Goal: Task Accomplishment & Management: Manage account settings

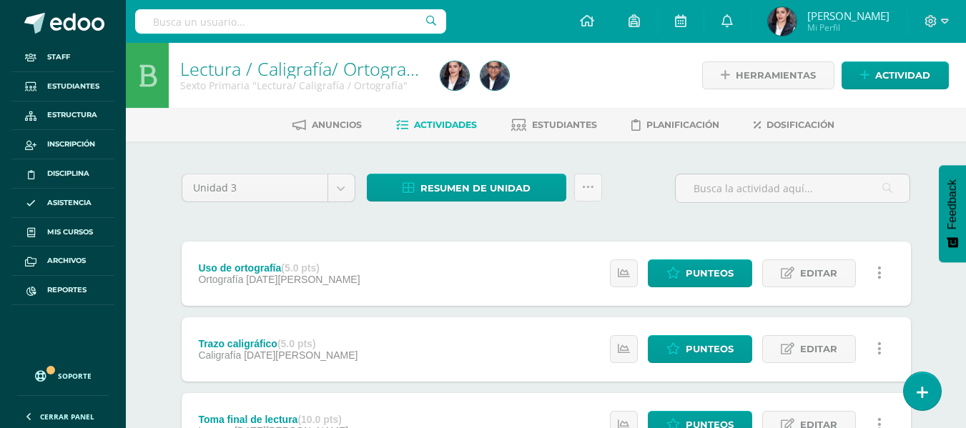
click at [645, 184] on div "Unidad 3 Unidad 1 Unidad 2 Unidad 3 Unidad 4 Resumen de unidad Descargar como H…" at bounding box center [546, 194] width 740 height 41
click at [864, 71] on icon at bounding box center [864, 75] width 9 height 12
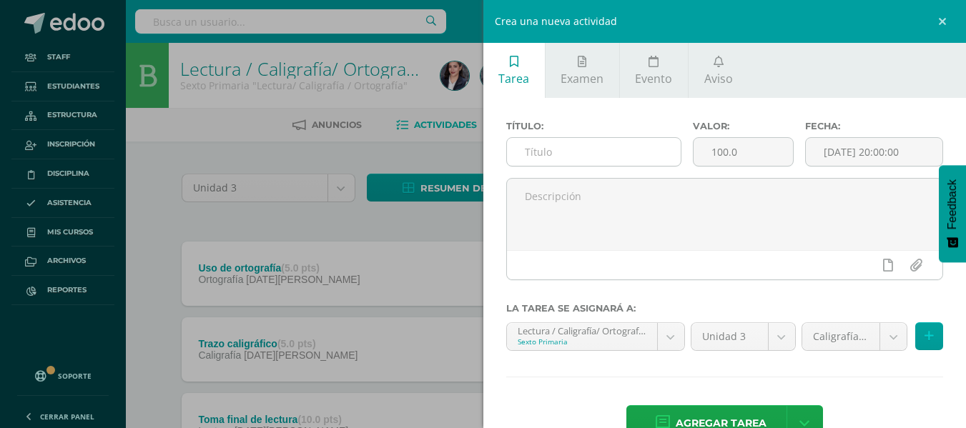
click at [574, 154] on input "text" at bounding box center [594, 152] width 174 height 28
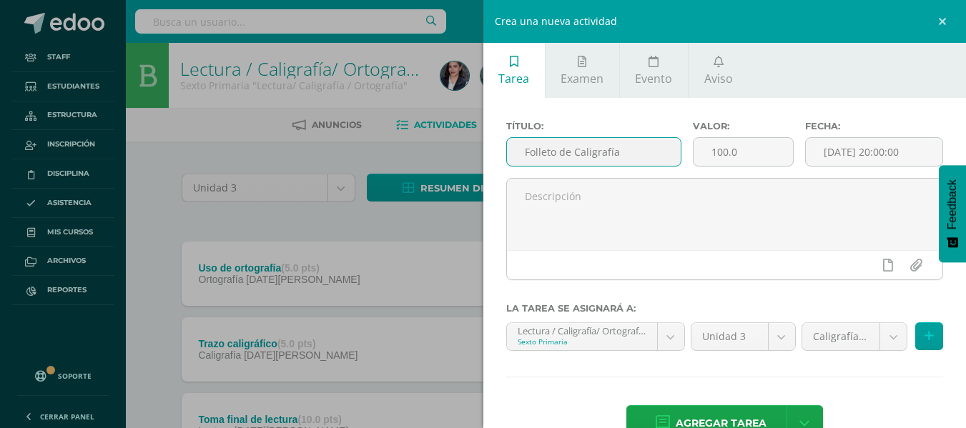
type input "Folleto de Caligrafía"
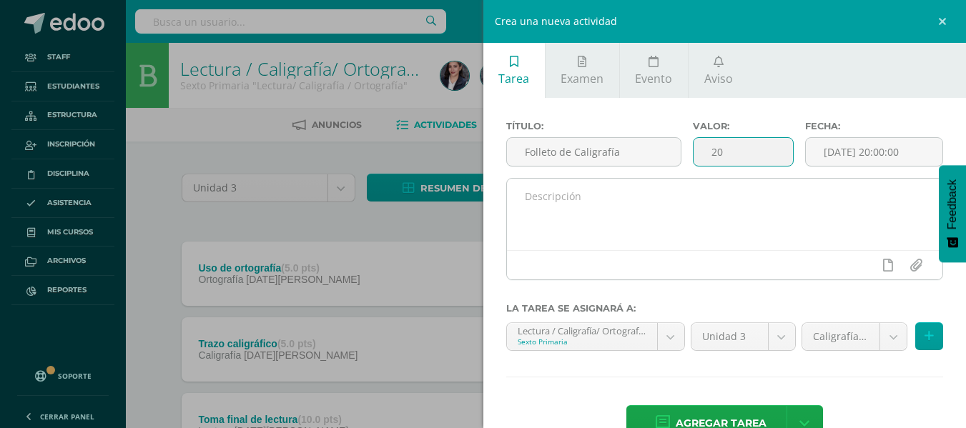
type input "20"
click at [587, 207] on textarea at bounding box center [725, 214] width 436 height 71
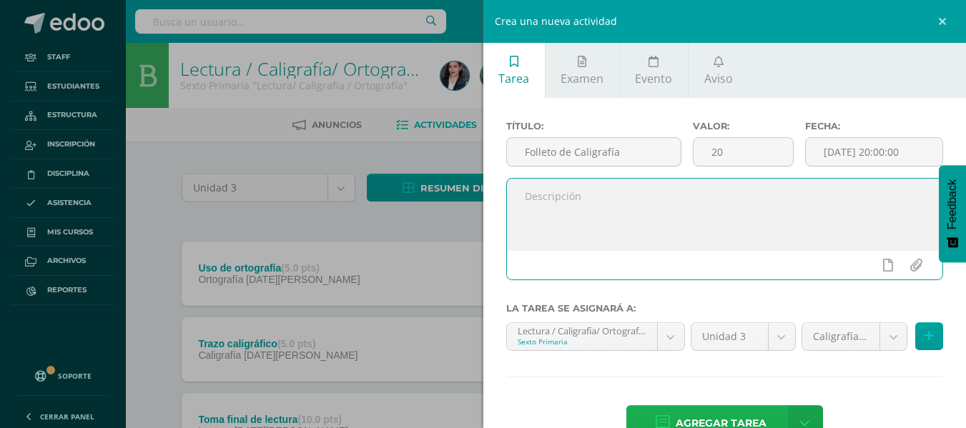
click at [735, 411] on span "Agregar tarea" at bounding box center [720, 423] width 91 height 35
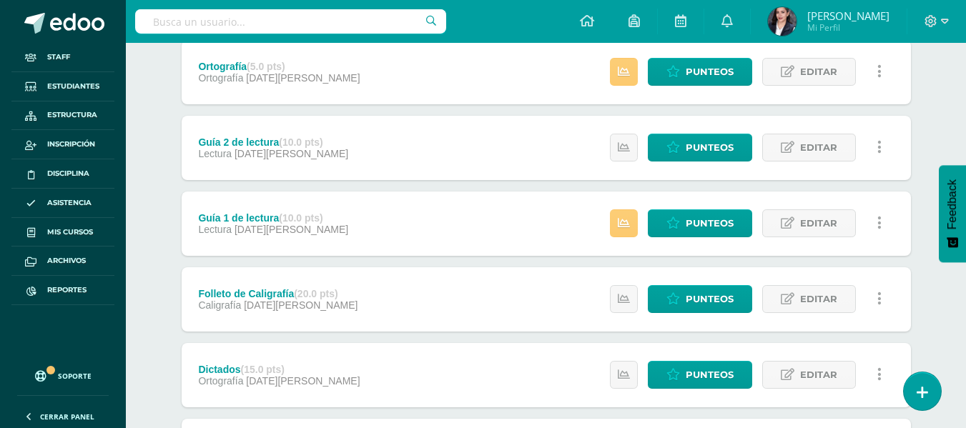
scroll to position [500, 0]
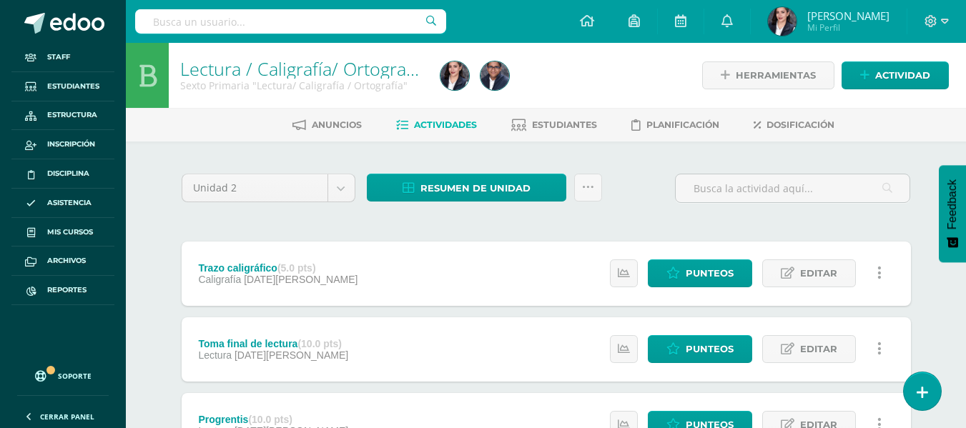
click at [647, 203] on div "Unidad 2 Unidad 1 Unidad 2 Unidad 3 Unidad 4 Resumen de unidad Descargar como H…" at bounding box center [546, 194] width 740 height 41
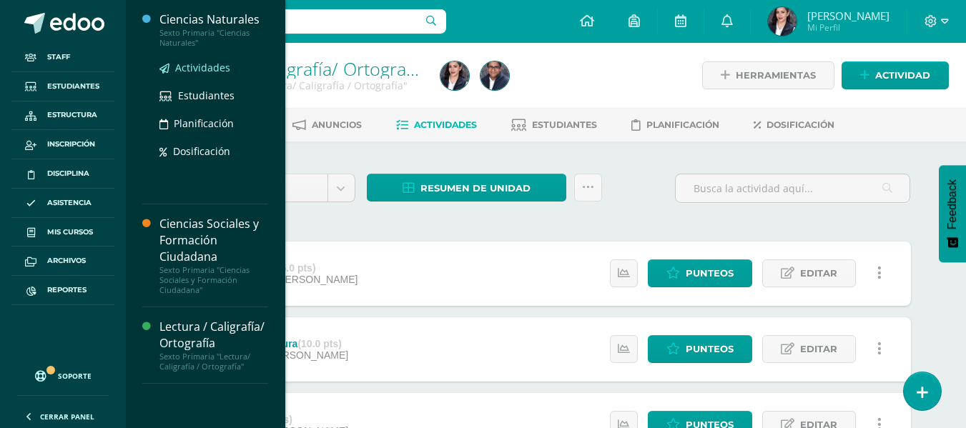
click at [209, 65] on span "Actividades" at bounding box center [202, 68] width 55 height 14
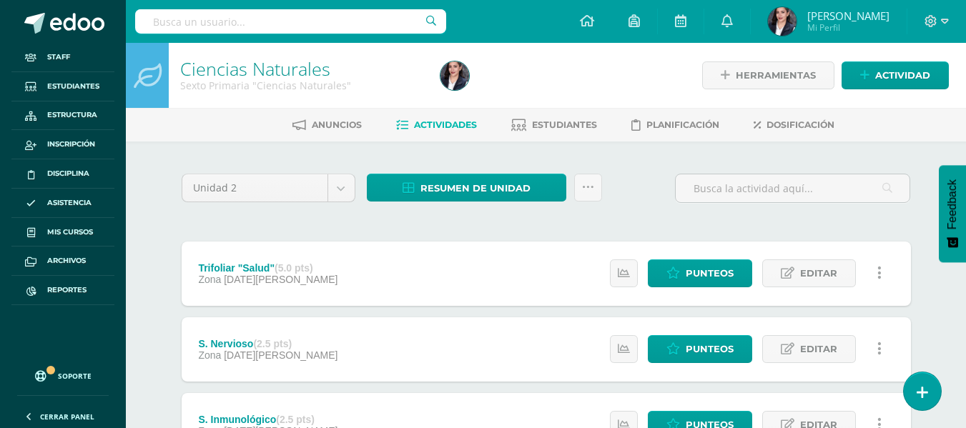
click at [643, 197] on div "Unidad 2 Unidad 1 Unidad 2 Unidad 3 Unidad 4 Resumen de unidad Descargar como H…" at bounding box center [546, 194] width 740 height 41
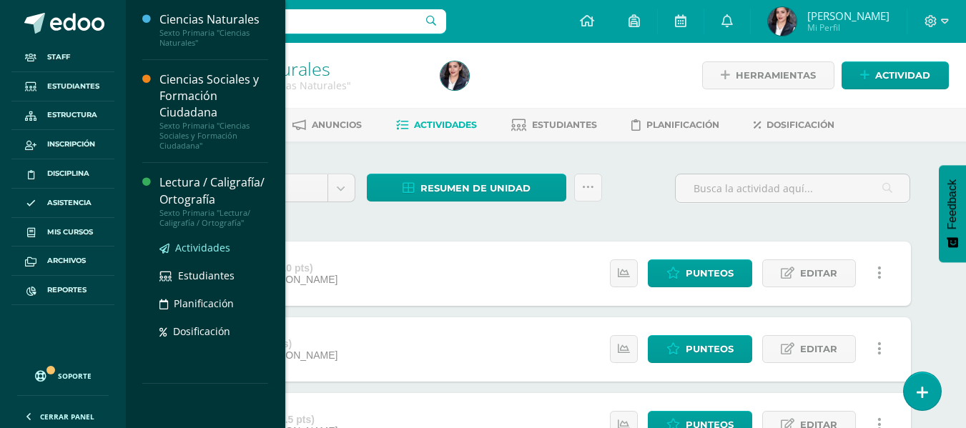
click at [217, 244] on span "Actividades" at bounding box center [202, 248] width 55 height 14
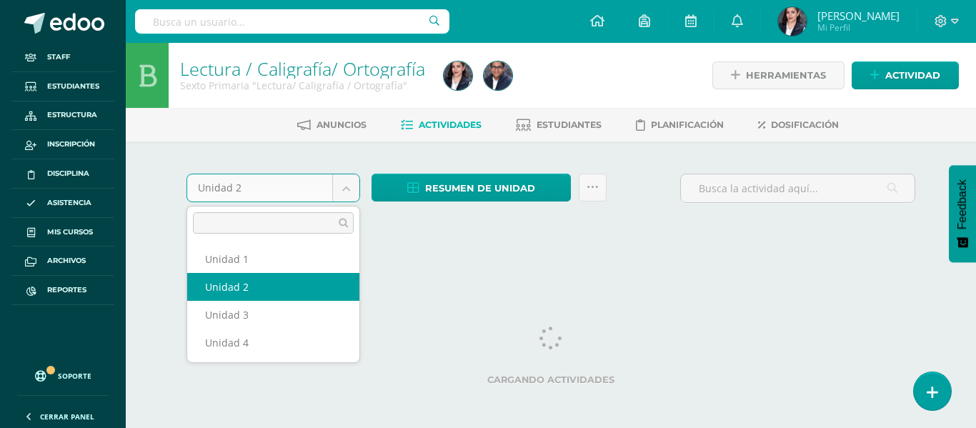
click at [345, 195] on body "Staff Estudiantes Estructura Inscripción Disciplina Asistencia Mis cursos Archi…" at bounding box center [488, 135] width 976 height 270
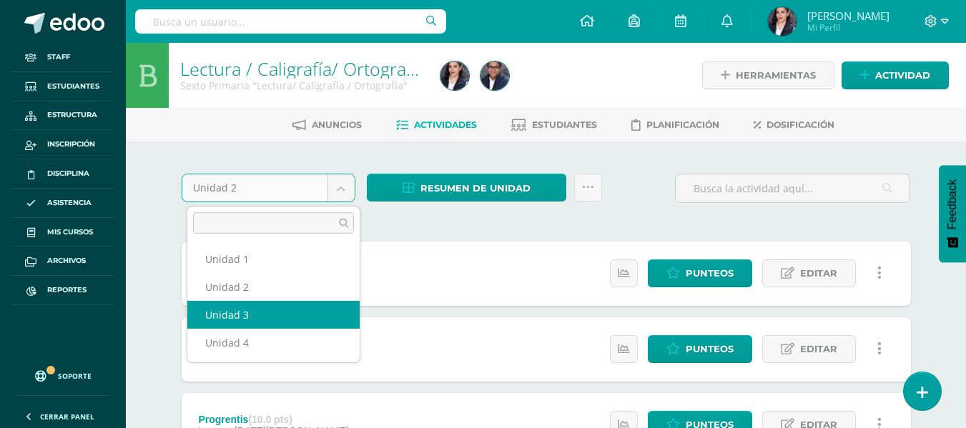
select select "Unidad 3"
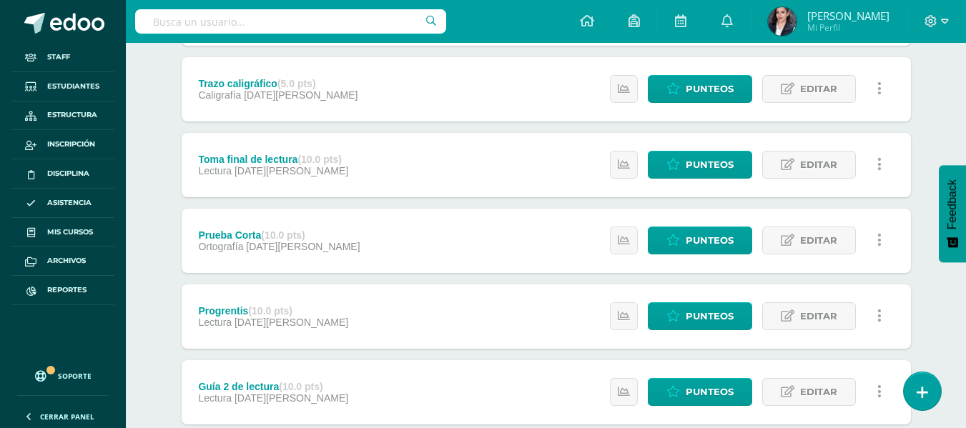
scroll to position [286, 0]
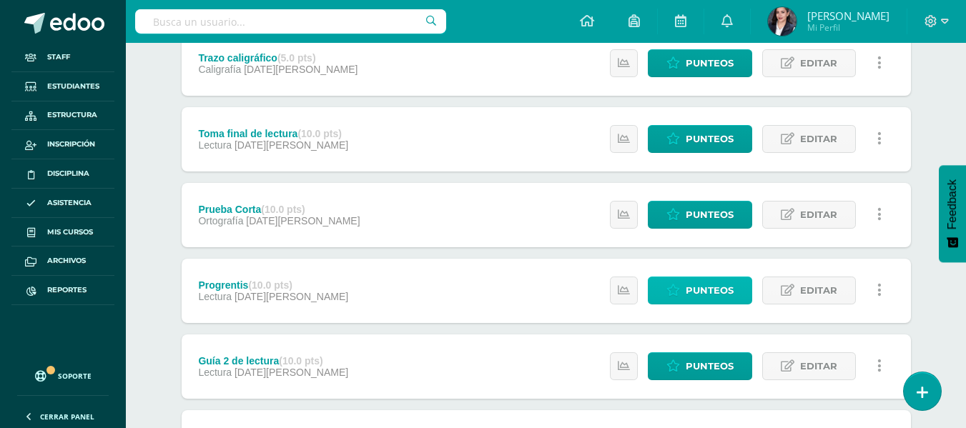
click at [726, 299] on span "Punteos" at bounding box center [709, 290] width 48 height 26
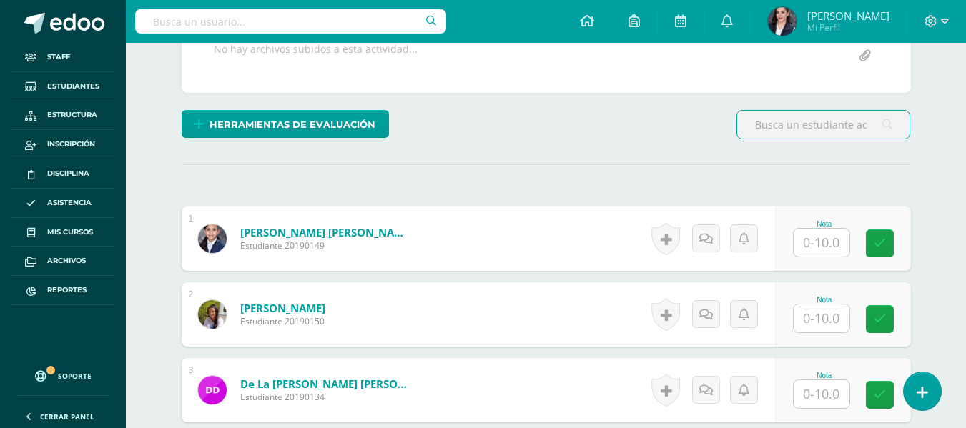
scroll to position [291, 0]
click at [835, 245] on input "text" at bounding box center [821, 242] width 56 height 28
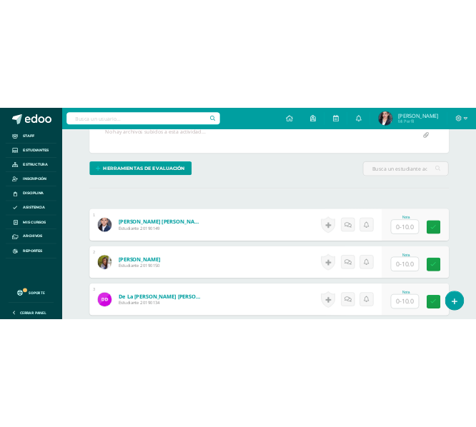
scroll to position [359, 0]
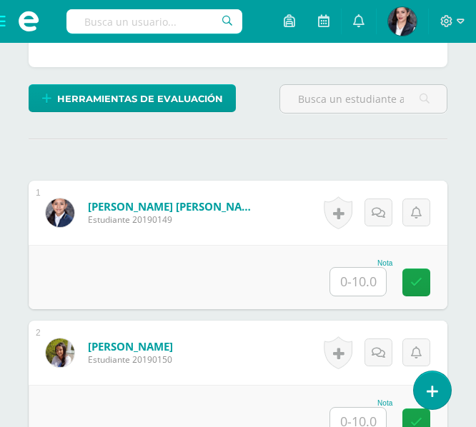
click at [359, 290] on input "text" at bounding box center [358, 282] width 56 height 28
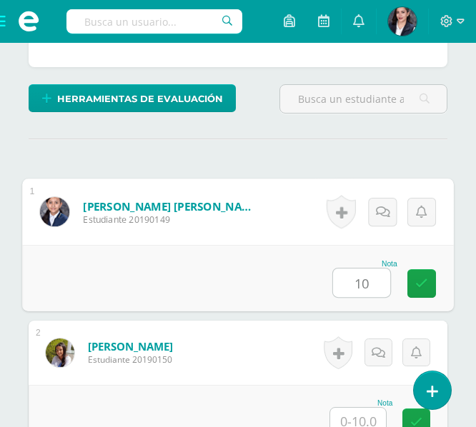
type input "10"
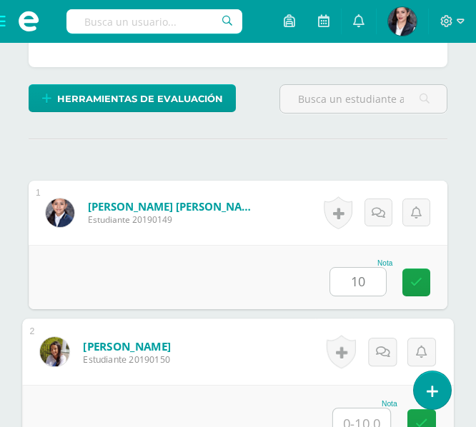
scroll to position [367, 0]
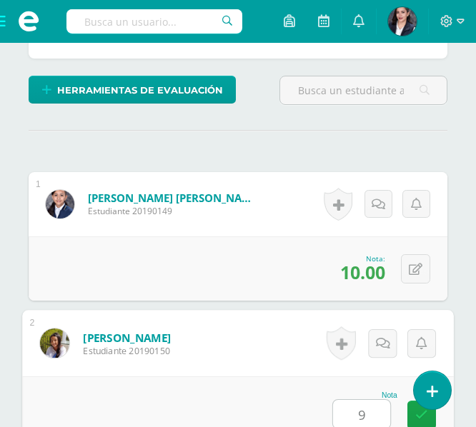
type input "9"
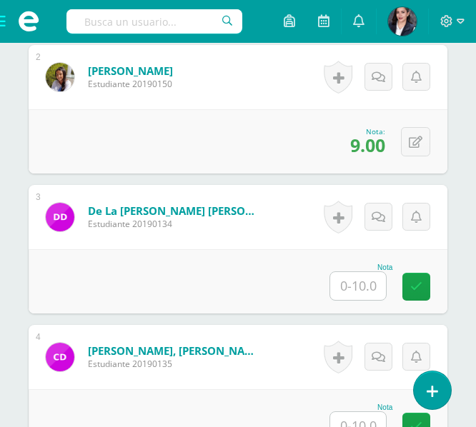
scroll to position [635, 0]
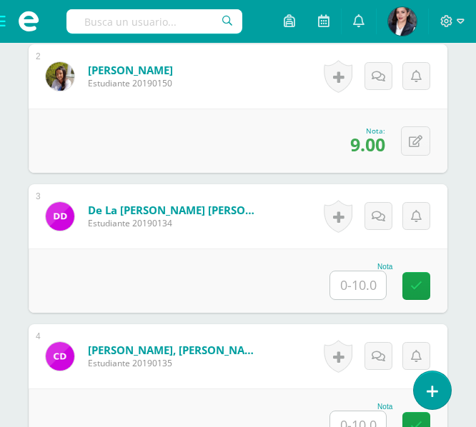
click at [362, 287] on input "text" at bounding box center [358, 286] width 56 height 28
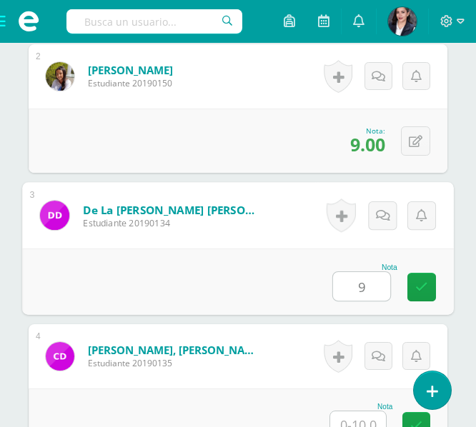
type input "9"
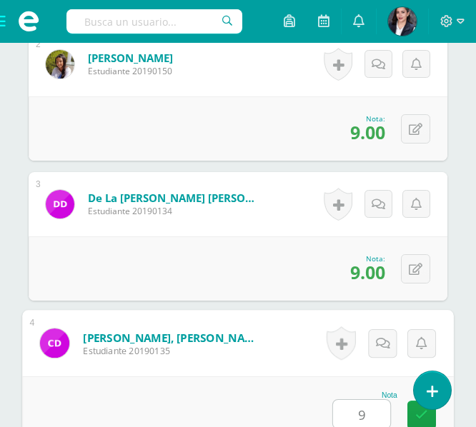
type input "9"
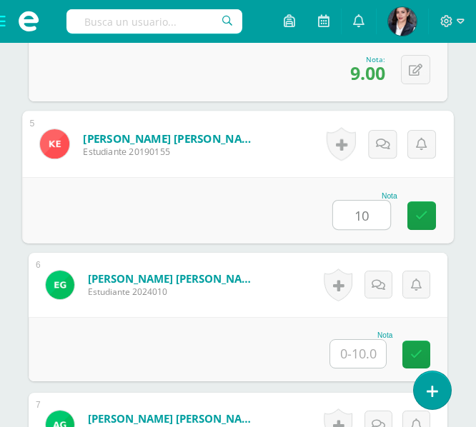
type input "10"
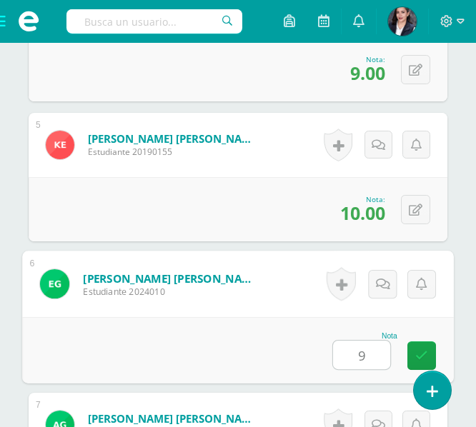
type input "9"
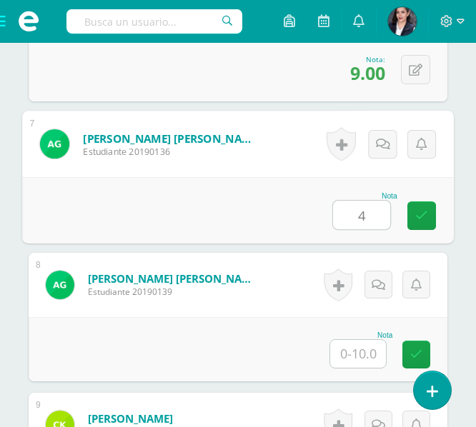
type input "4"
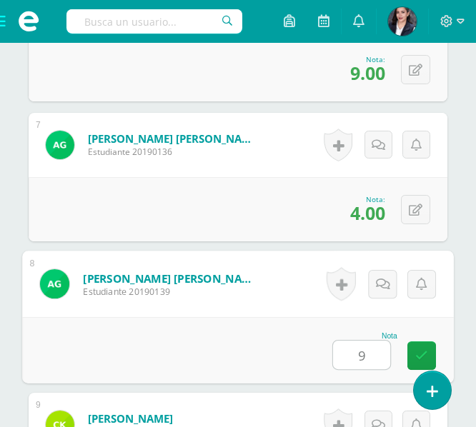
type input "9"
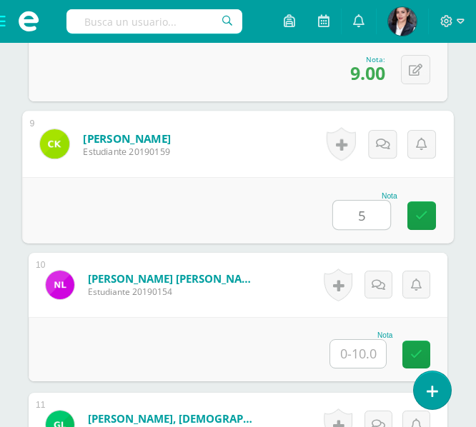
type input "5"
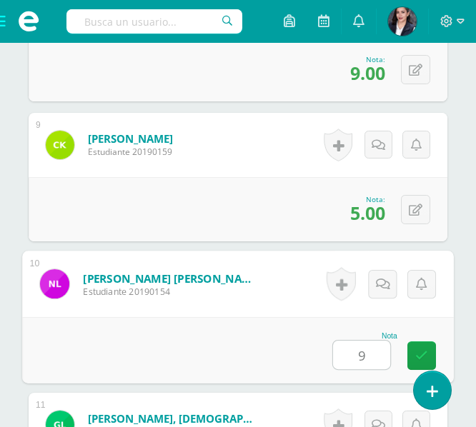
type input "9"
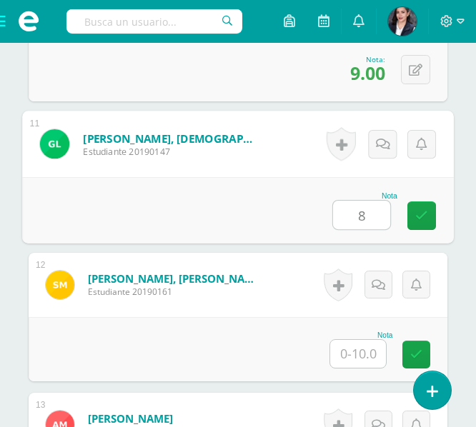
type input "8"
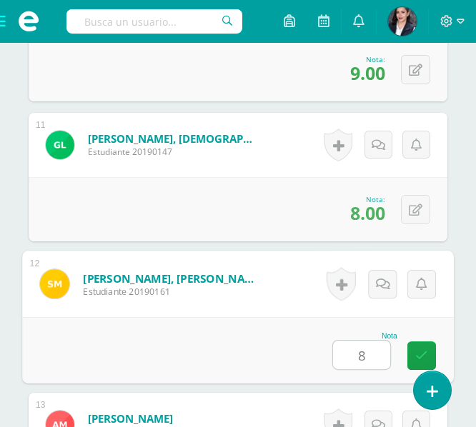
type input "8"
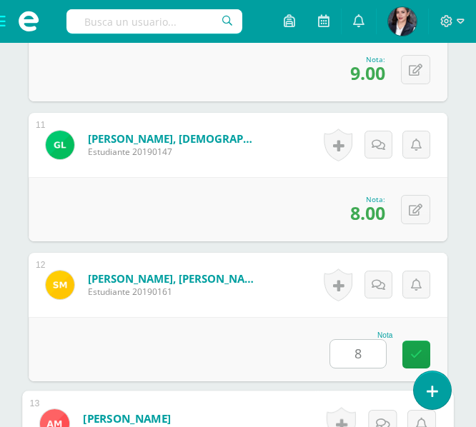
scroll to position [2108, 0]
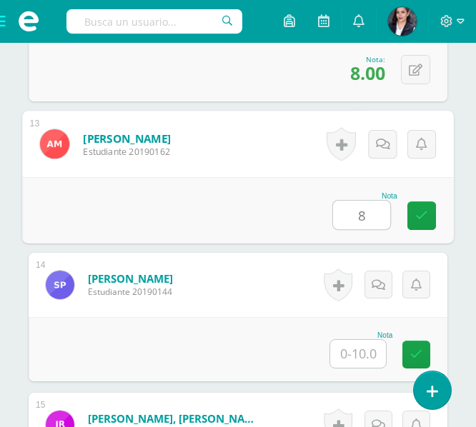
type input "8"
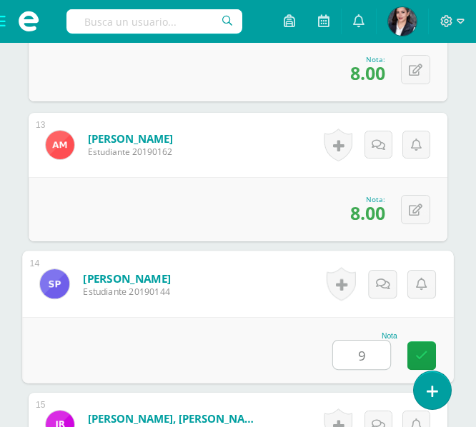
type input "9"
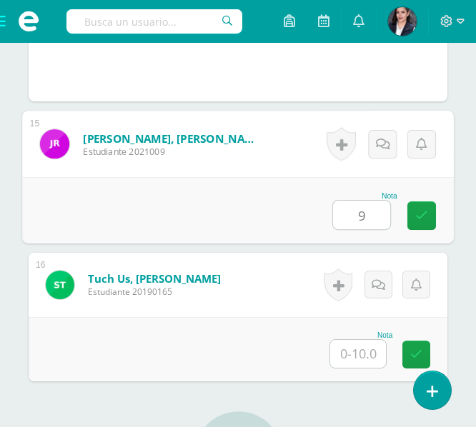
type input "9"
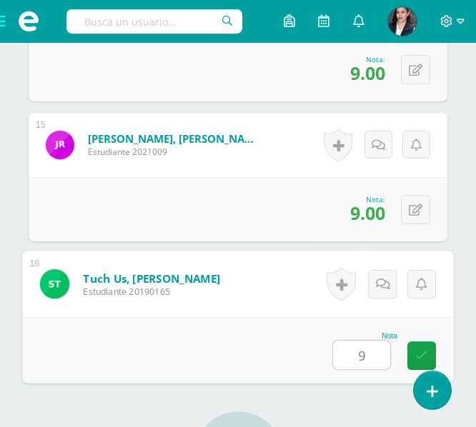
type input "9"
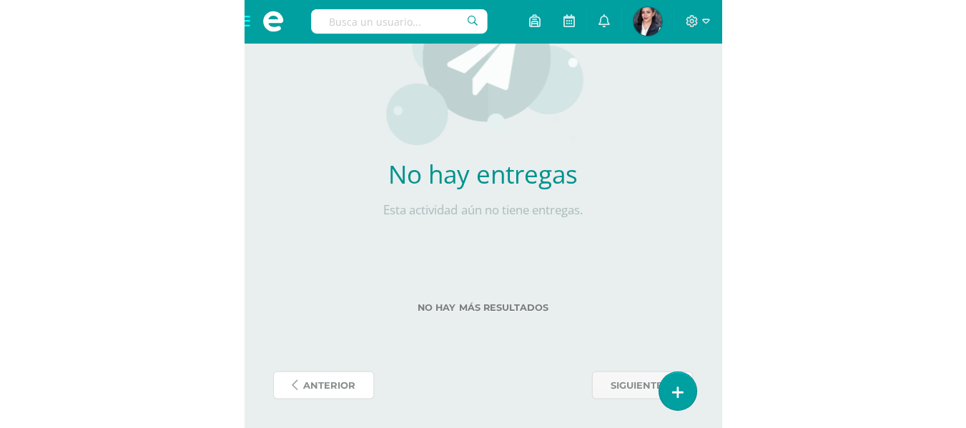
scroll to position [1765, 0]
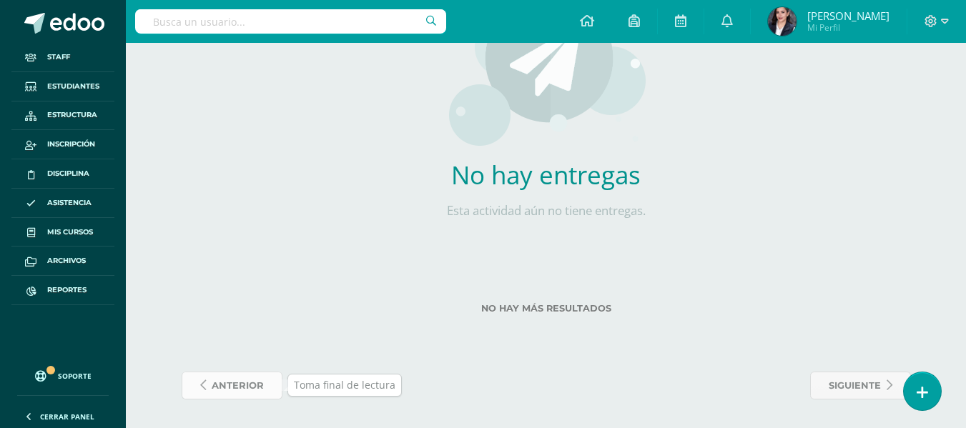
click at [249, 392] on span "anterior" at bounding box center [238, 385] width 52 height 26
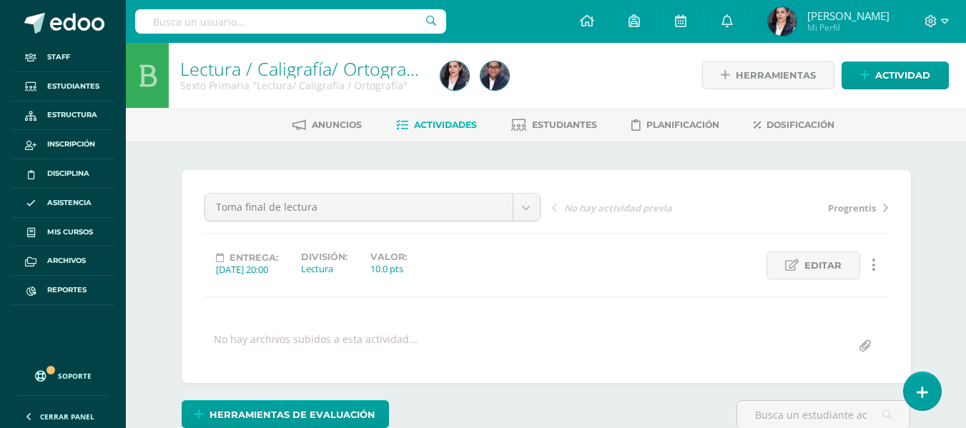
scroll to position [1, 0]
click at [432, 126] on span "Actividades" at bounding box center [445, 124] width 63 height 11
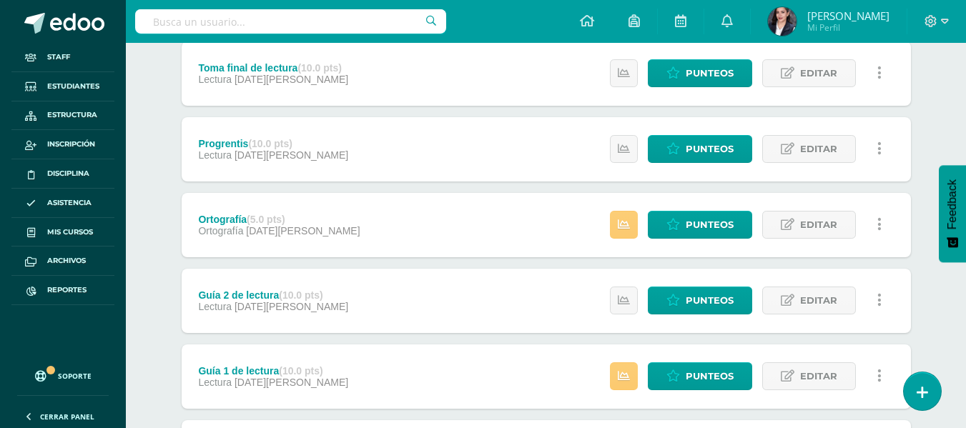
scroll to position [297, 0]
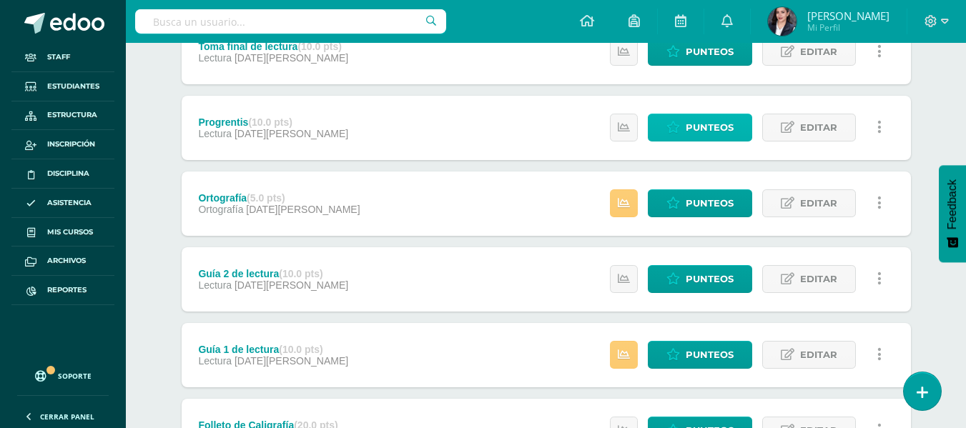
click at [713, 134] on span "Punteos" at bounding box center [709, 127] width 48 height 26
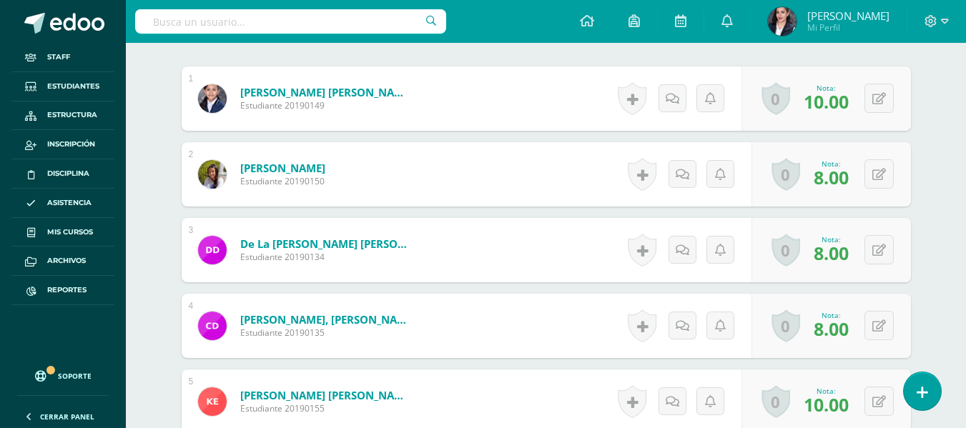
scroll to position [435, 0]
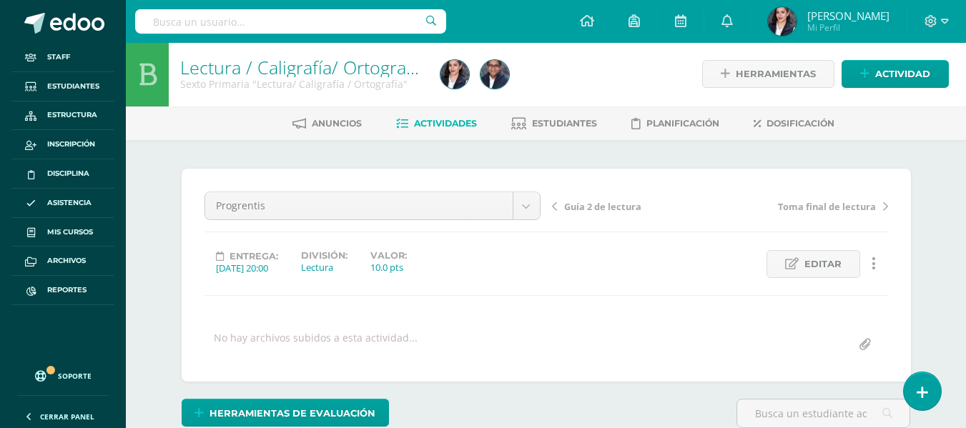
scroll to position [0, 0]
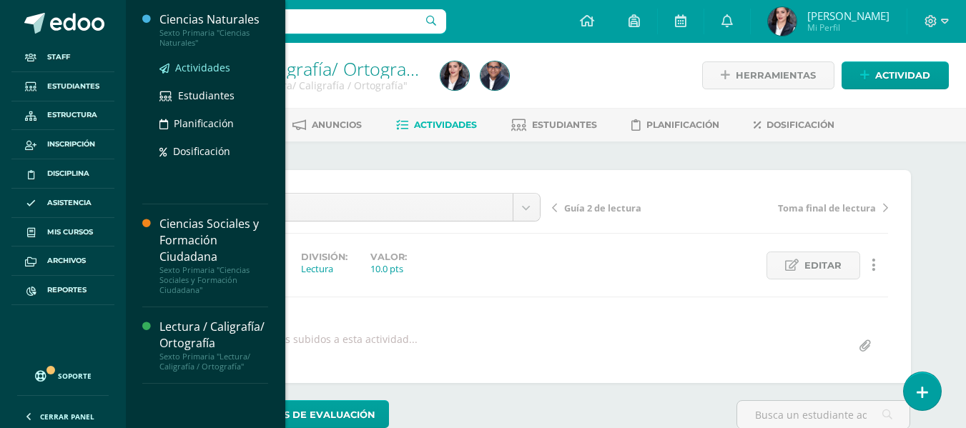
click at [199, 65] on span "Actividades" at bounding box center [202, 68] width 55 height 14
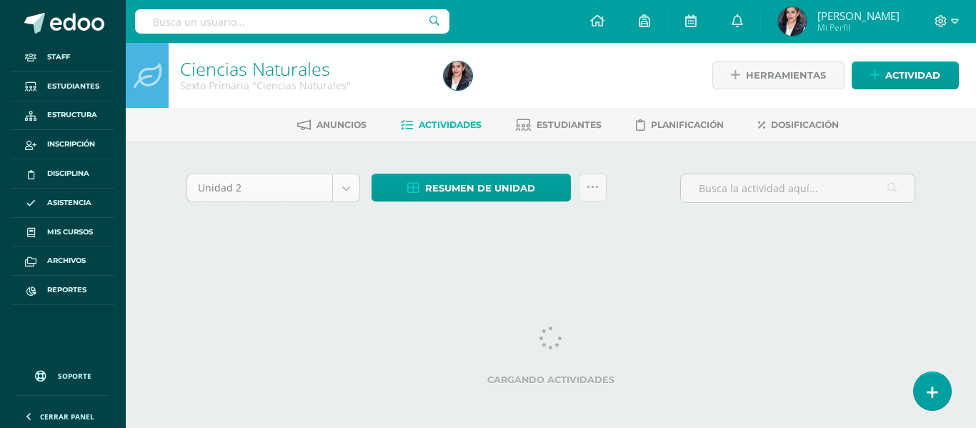
click at [339, 191] on body "Staff Estudiantes Estructura Inscripción Disciplina Asistencia Mis cursos Archi…" at bounding box center [488, 135] width 976 height 270
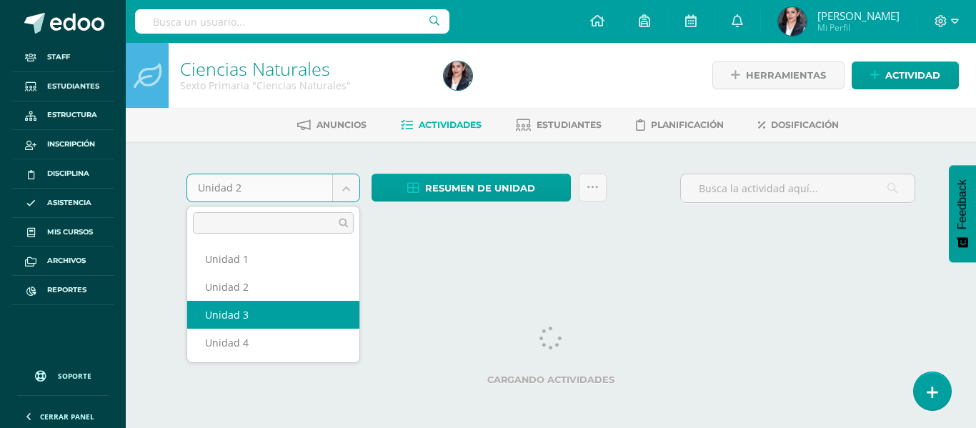
select select "Unidad 3"
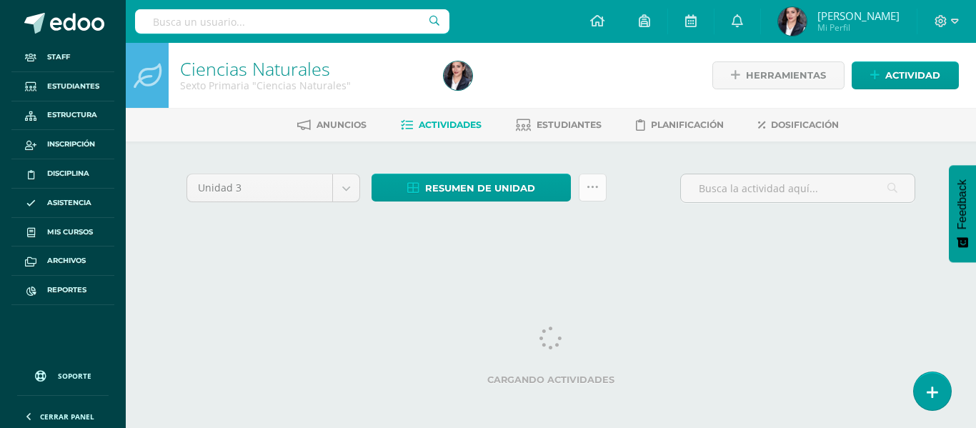
click at [600, 198] on link at bounding box center [593, 188] width 28 height 28
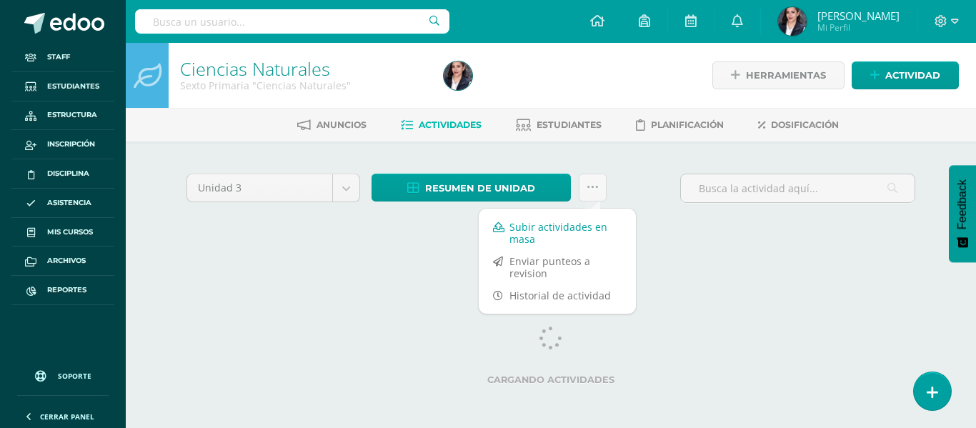
click at [596, 230] on link "Subir actividades en masa" at bounding box center [557, 233] width 157 height 34
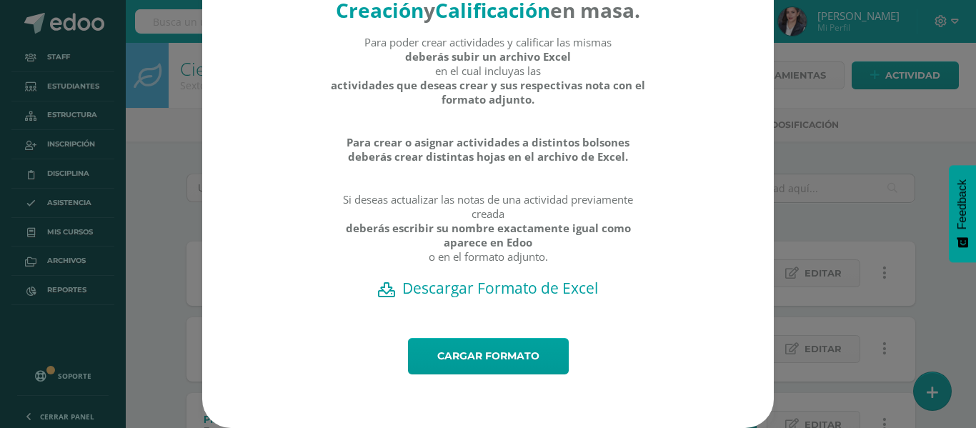
click at [535, 291] on h2 "Descargar Formato de Excel" at bounding box center [488, 288] width 522 height 20
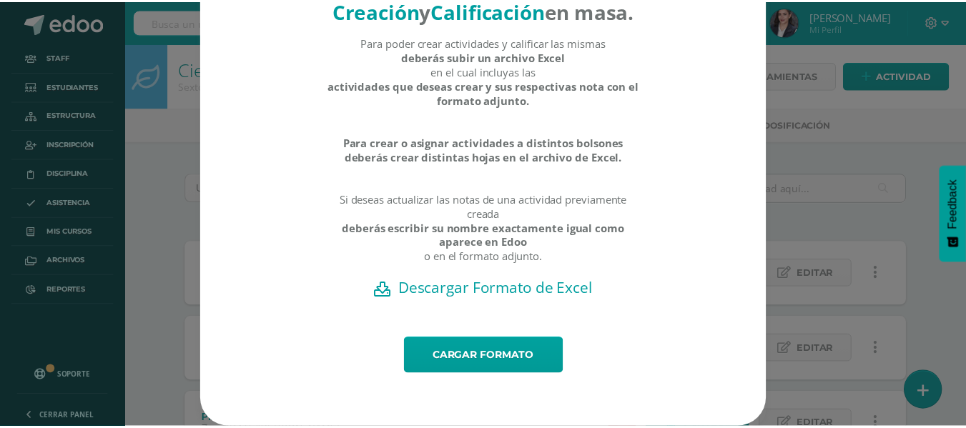
scroll to position [81, 0]
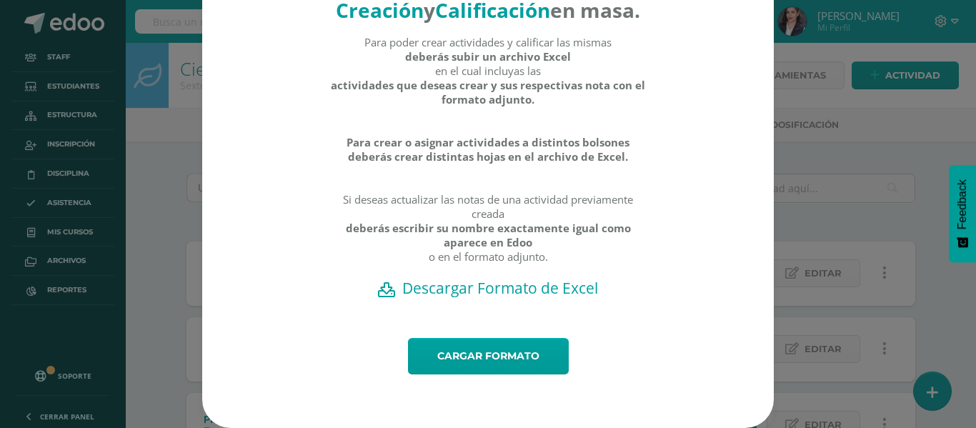
click at [839, 184] on div "Creación y Calificación en masa. Para poder crear actividades y calificar las m…" at bounding box center [488, 187] width 965 height 482
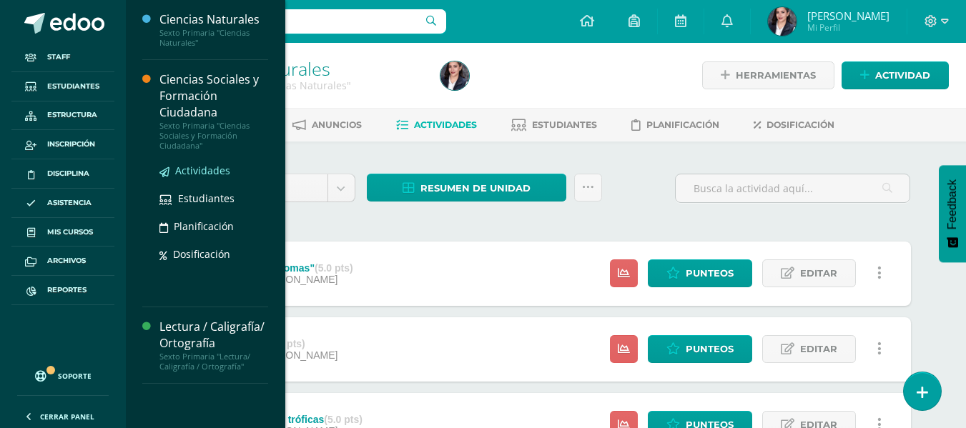
click at [209, 168] on span "Actividades" at bounding box center [202, 171] width 55 height 14
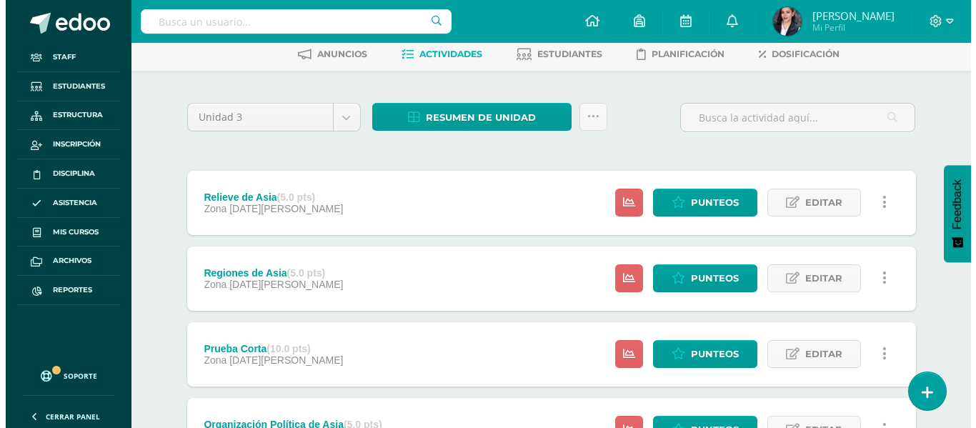
scroll to position [71, 0]
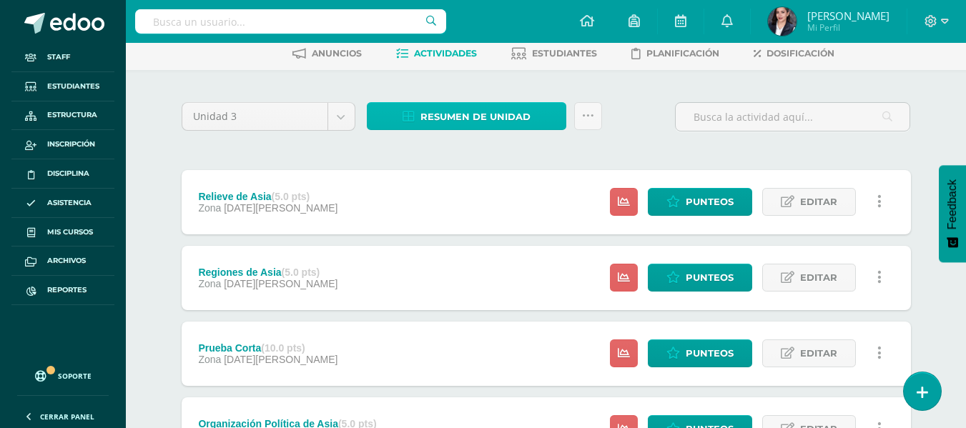
click at [536, 115] on link "Resumen de unidad" at bounding box center [466, 116] width 199 height 28
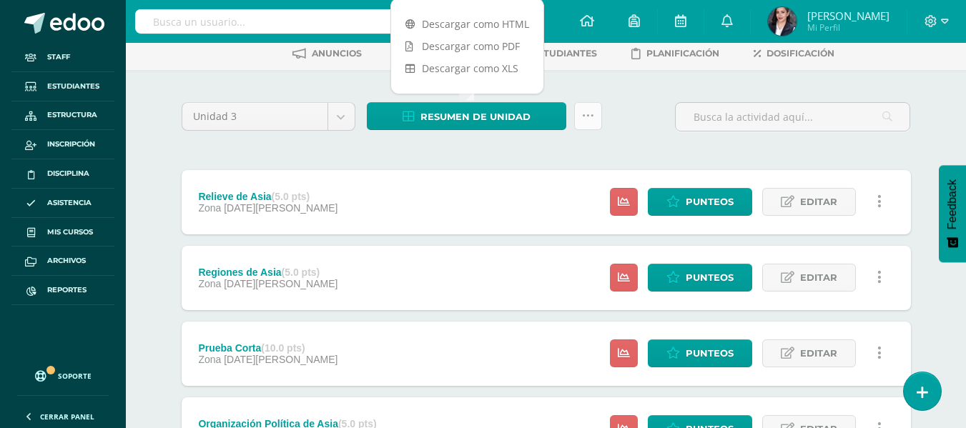
click at [595, 115] on link at bounding box center [588, 116] width 28 height 28
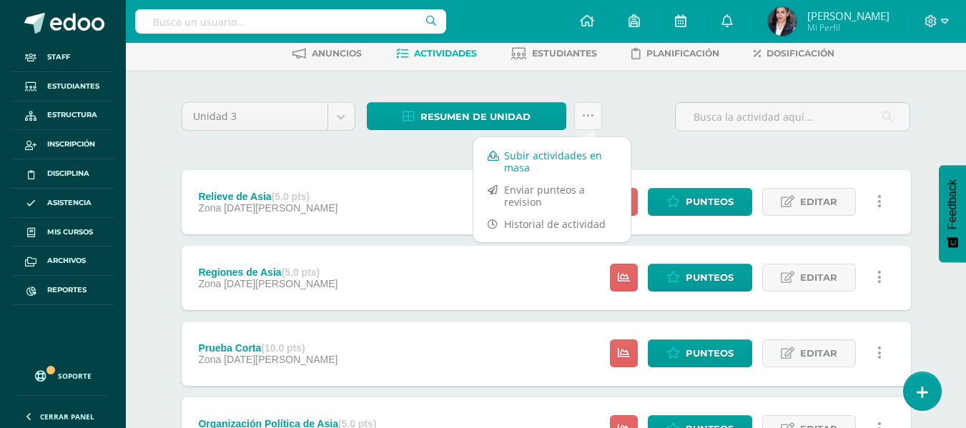
click at [566, 159] on link "Subir actividades en masa" at bounding box center [551, 161] width 157 height 34
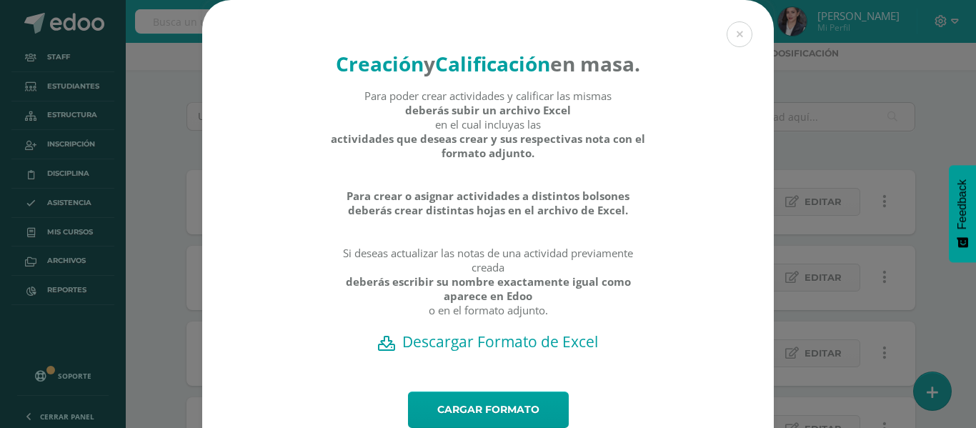
click at [524, 352] on h2 "Descargar Formato de Excel" at bounding box center [488, 342] width 522 height 20
